Goal: Ask a question

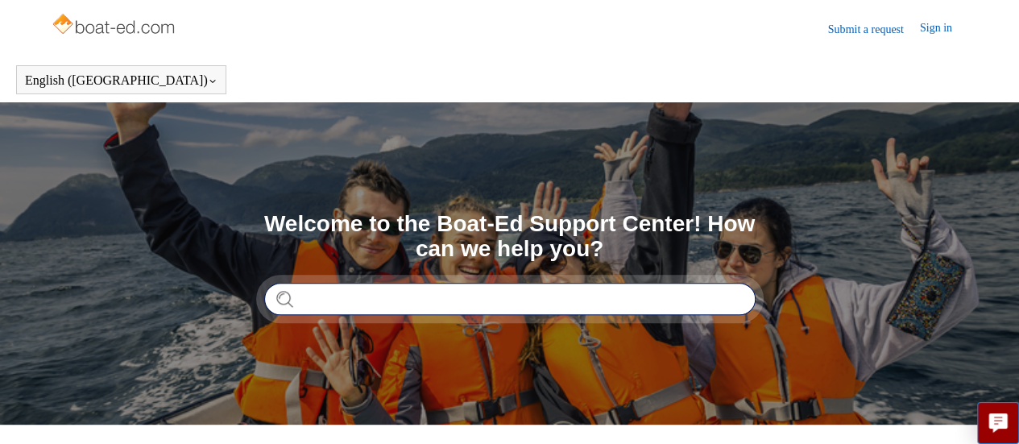
click at [359, 299] on input "Search" at bounding box center [509, 299] width 491 height 32
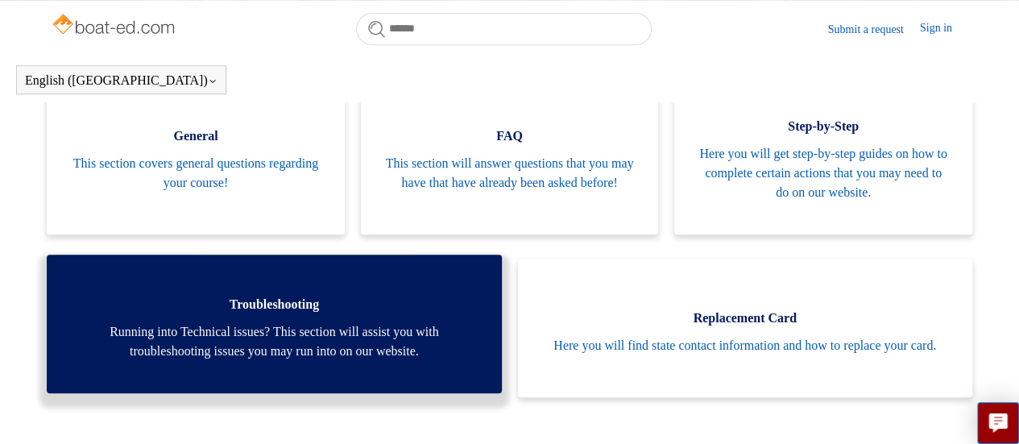
scroll to position [358, 0]
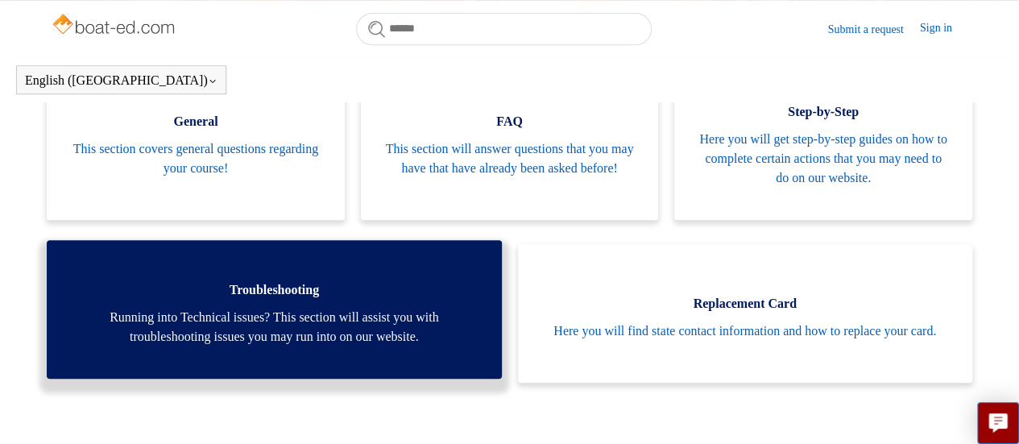
click at [266, 300] on link "Troubleshooting Running into Technical issues? This section will assist you wit…" at bounding box center [274, 309] width 454 height 139
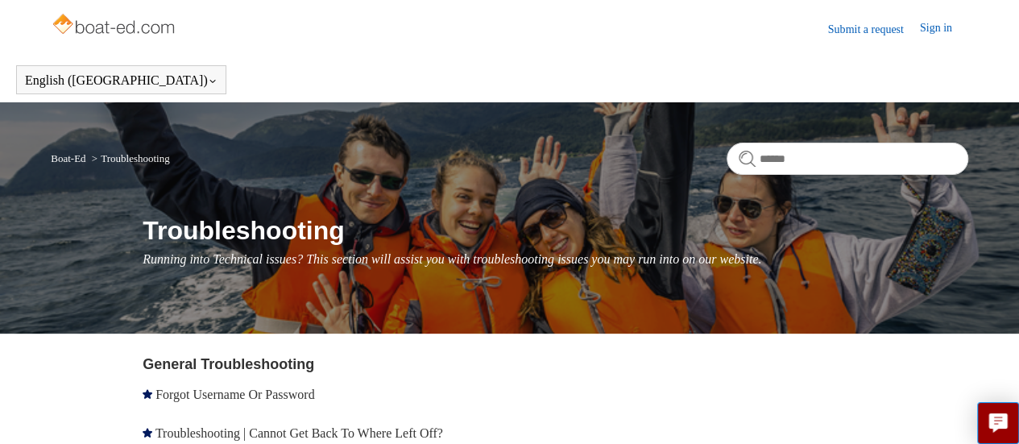
click at [854, 29] on link "Submit a request" at bounding box center [874, 29] width 92 height 17
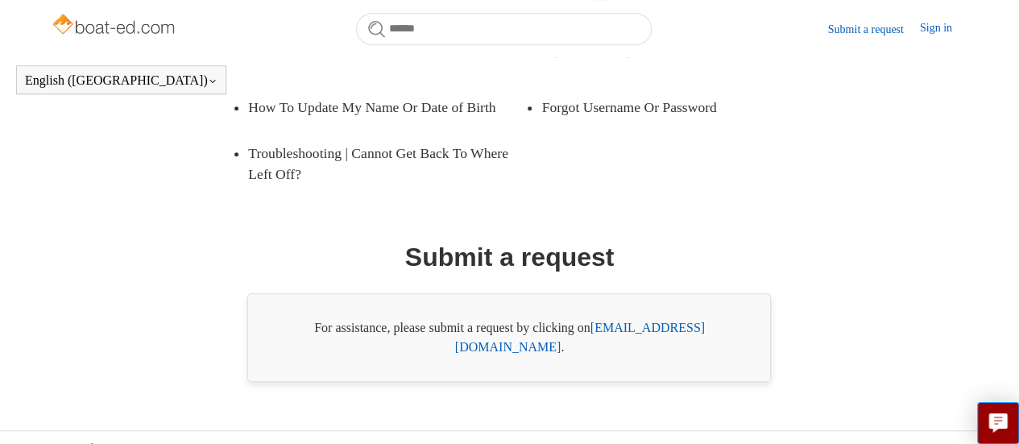
scroll to position [420, 0]
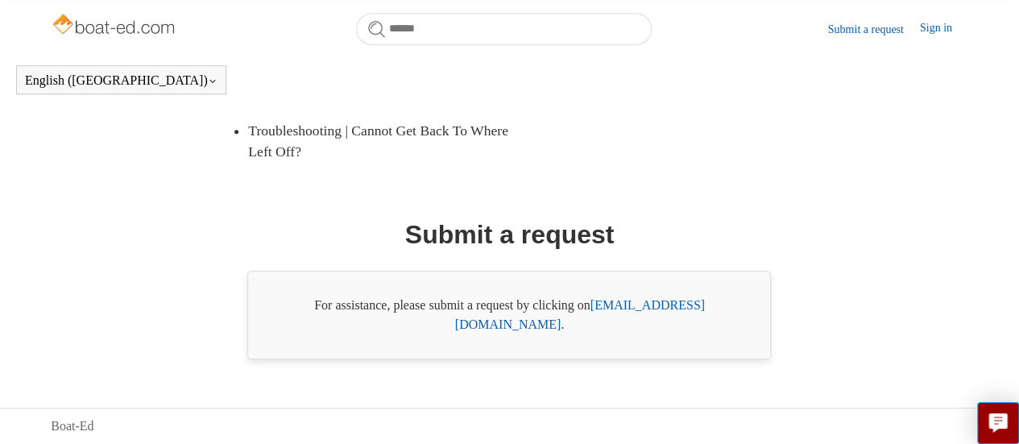
click at [631, 325] on link "support@boat-ed.com" at bounding box center [580, 314] width 250 height 33
click at [686, 324] on link "support@boat-ed.com" at bounding box center [580, 314] width 250 height 33
drag, startPoint x: 725, startPoint y: 327, endPoint x: 599, endPoint y: 334, distance: 125.8
click at [599, 334] on div "For assistance, please submit a request by clicking on support@boat-ed.com ." at bounding box center [508, 315] width 523 height 89
copy link "support@boat-ed.com"
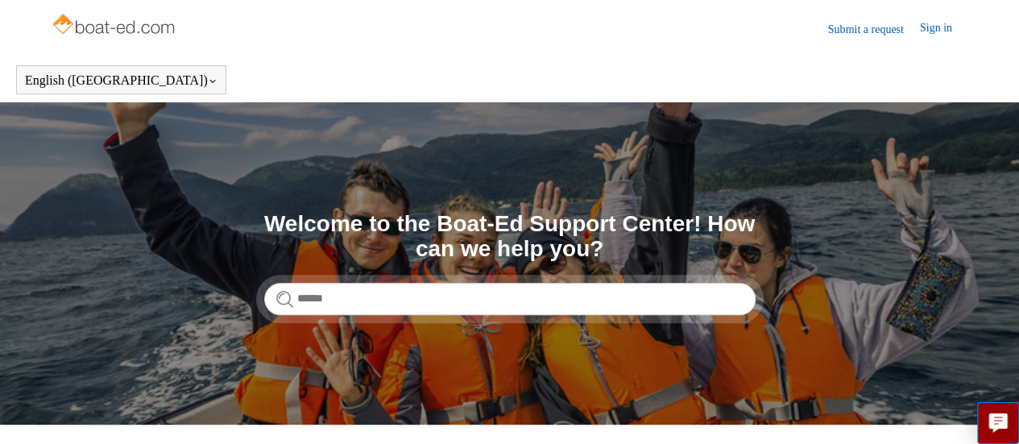
click at [130, 27] on img at bounding box center [115, 26] width 128 height 32
click at [106, 30] on img at bounding box center [115, 26] width 128 height 32
